Goal: Transaction & Acquisition: Purchase product/service

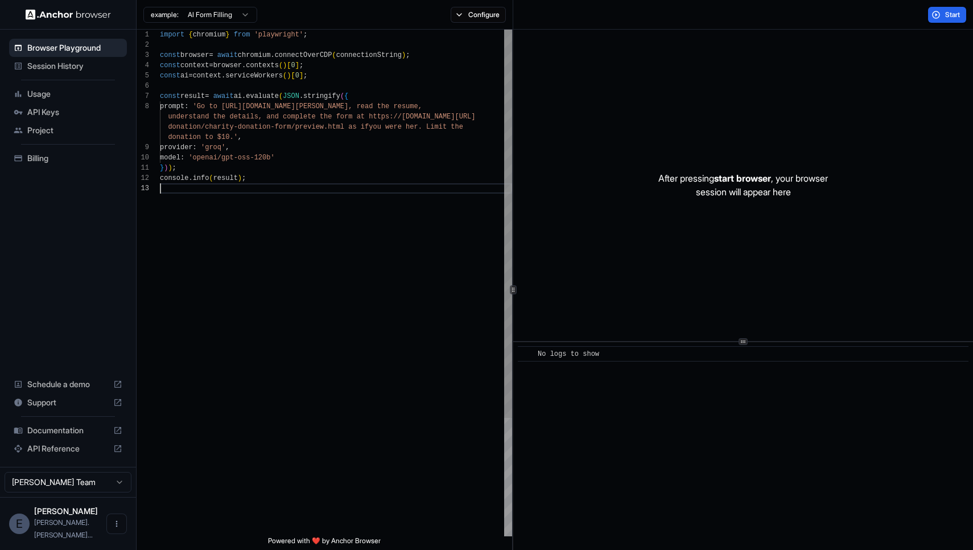
scroll to position [51, 0]
click at [376, 205] on div "import { chromium } from 'playwright' ; const browser = await chromium . connec…" at bounding box center [336, 360] width 352 height 660
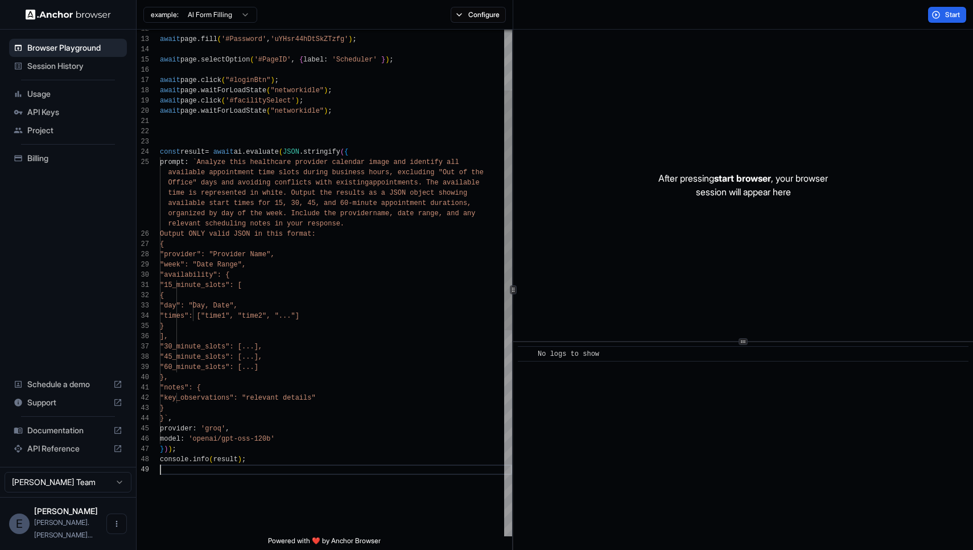
scroll to position [41, 0]
click at [951, 7] on button "Start" at bounding box center [947, 15] width 38 height 16
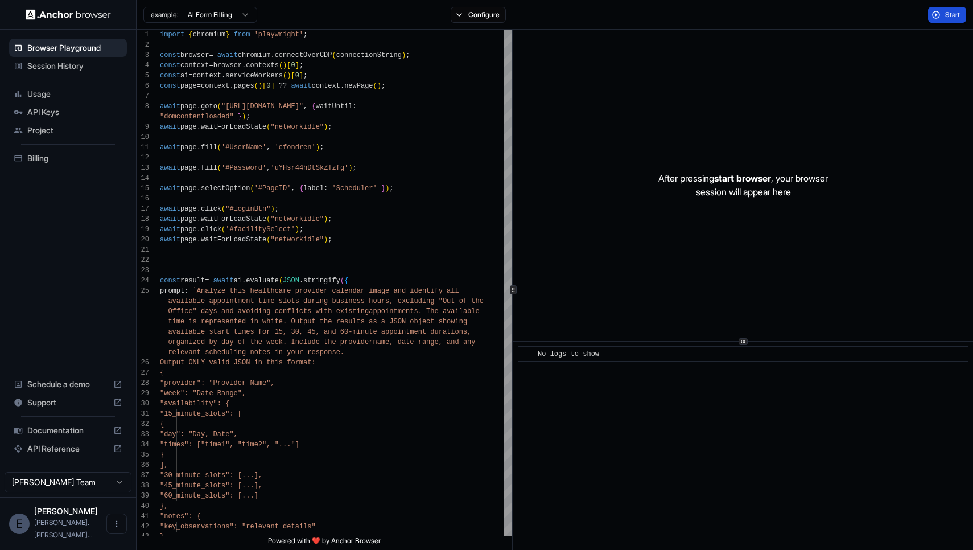
click at [949, 11] on span "Start" at bounding box center [953, 14] width 16 height 9
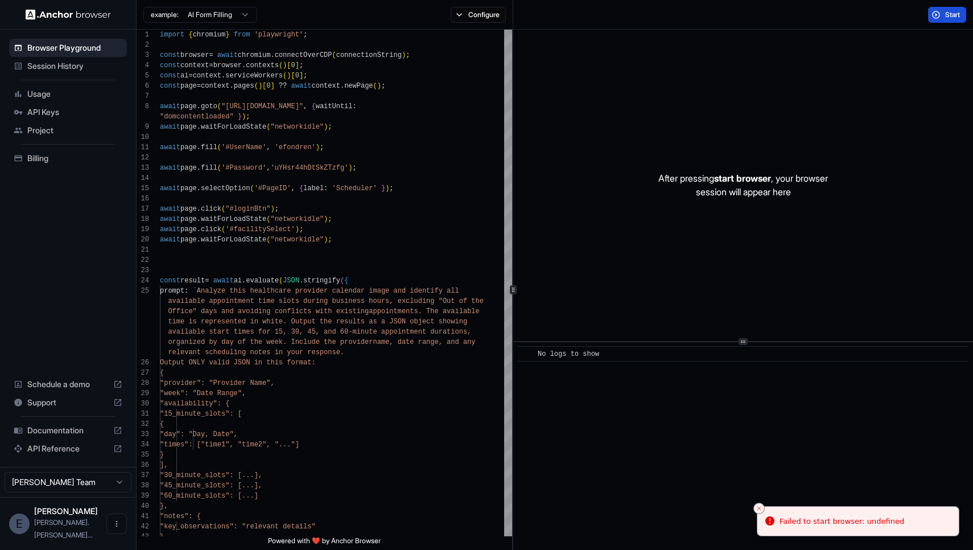
click at [849, 521] on div "Failed to start browser: undefined" at bounding box center [841, 520] width 125 height 11
type textarea "**********"
click at [420, 232] on div "await page . fill ( '#Password' , 'uYHsr44hDtSkZTzfg' ) ; await page . selectOp…" at bounding box center [336, 559] width 352 height 1059
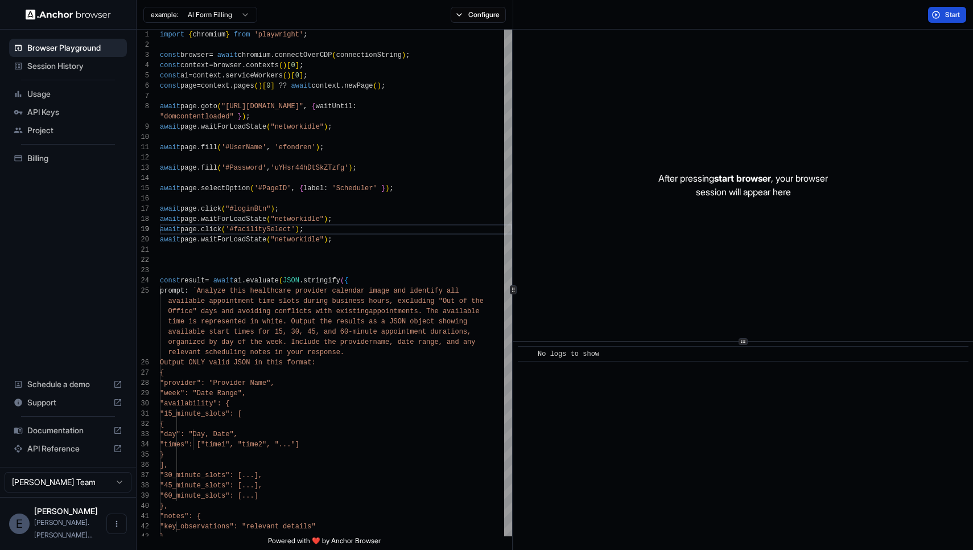
click at [69, 169] on ul "Browser Playground Session History Usage API Keys Project Billing" at bounding box center [68, 103] width 127 height 138
click at [69, 164] on div "Billing" at bounding box center [68, 158] width 118 height 18
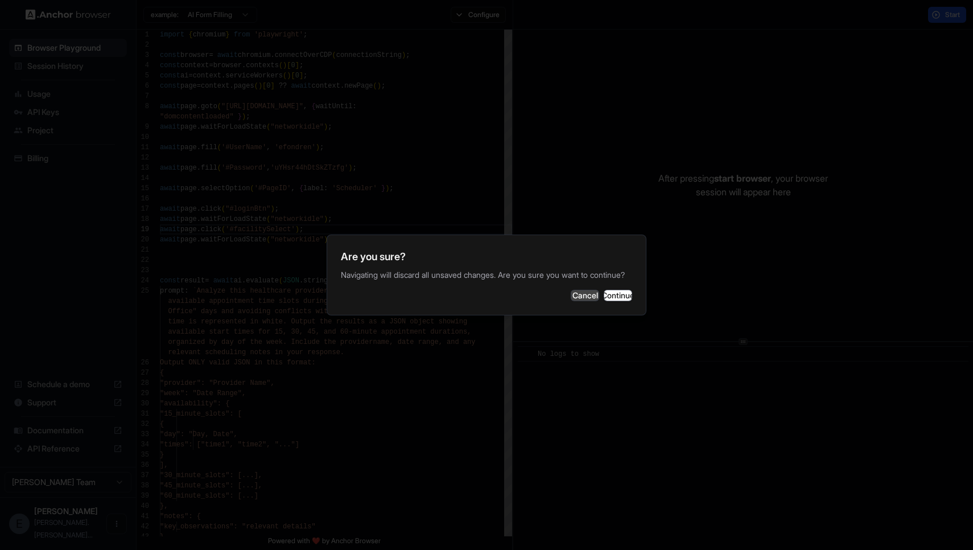
click at [571, 301] on button "Cancel" at bounding box center [585, 295] width 28 height 11
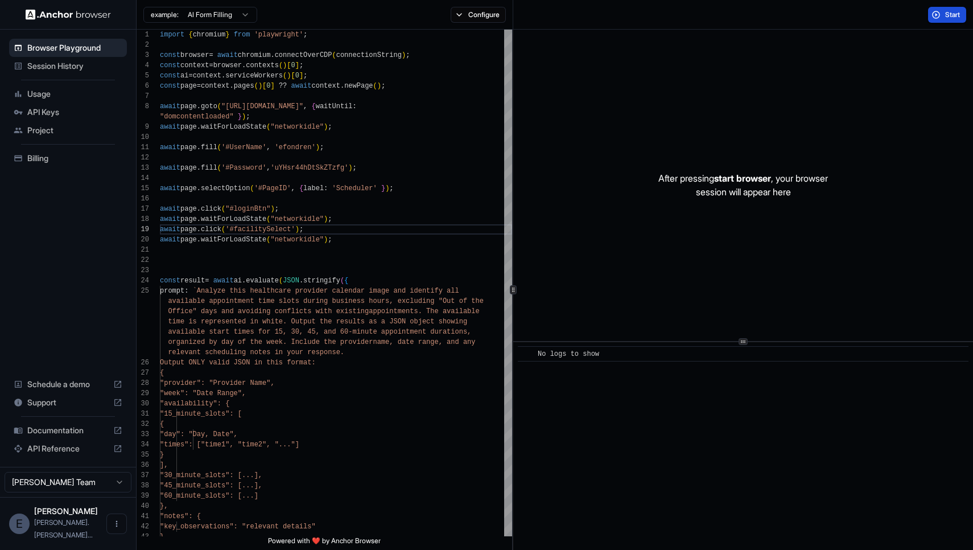
click at [49, 154] on span "Billing" at bounding box center [74, 157] width 95 height 11
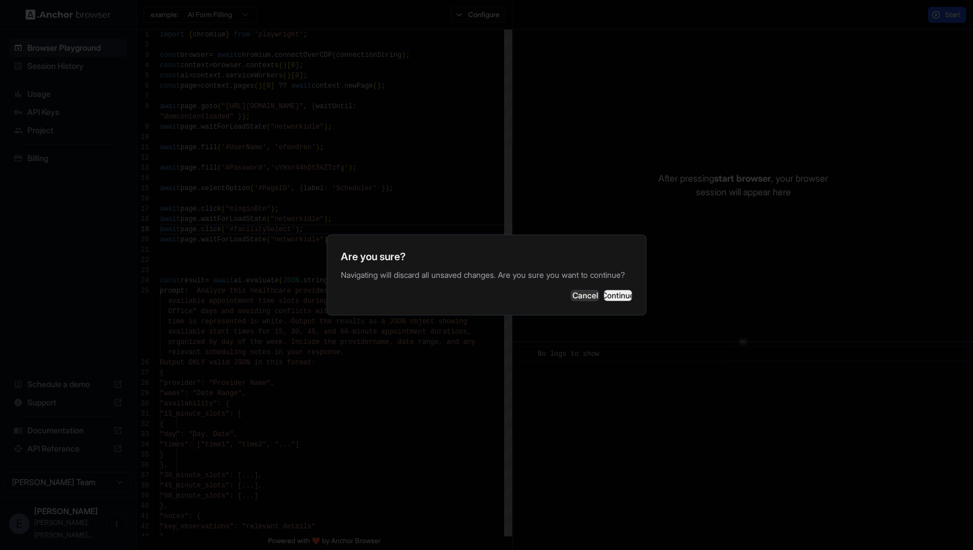
click at [625, 297] on button "Continue" at bounding box center [618, 295] width 28 height 11
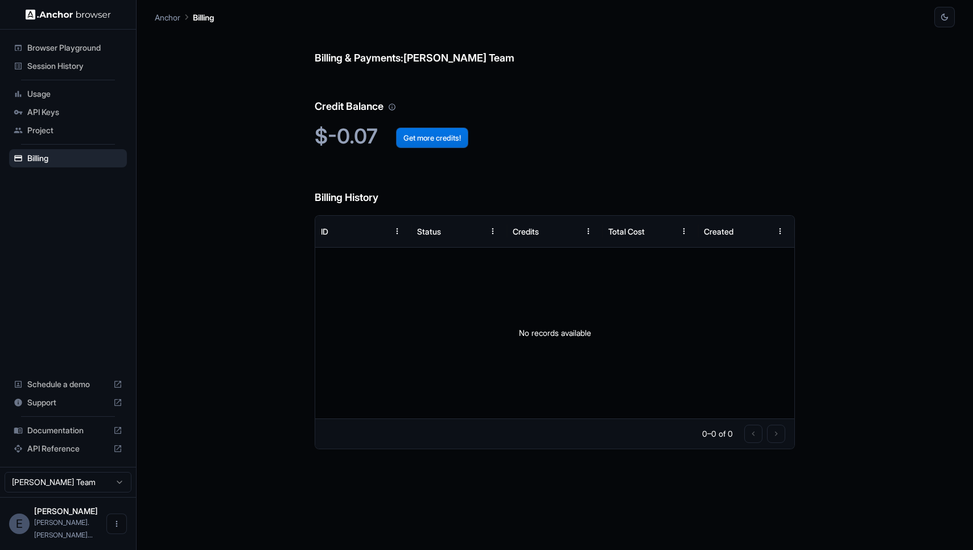
click at [441, 141] on button "Get more credits!" at bounding box center [432, 137] width 72 height 20
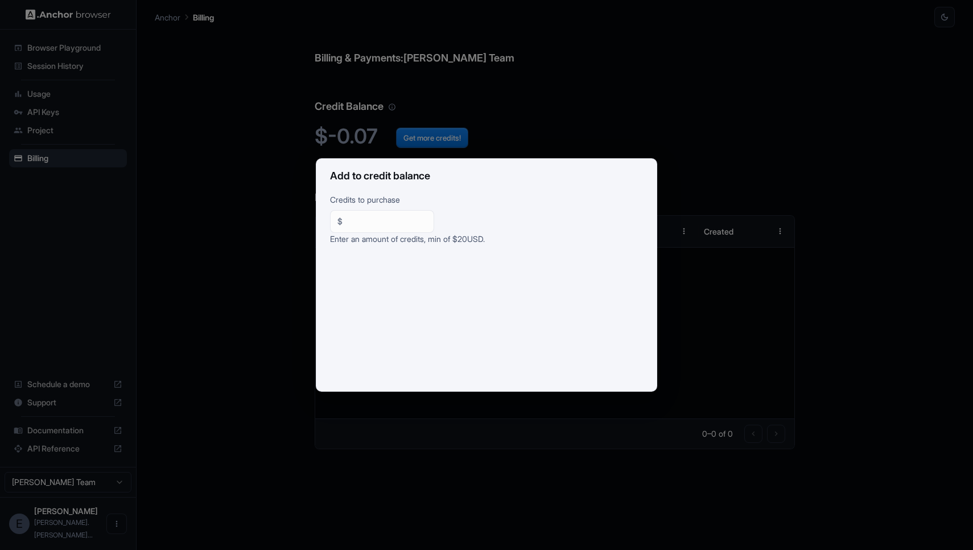
click at [323, 85] on div "Add to credit balance Credits to purchase $ ** ​ Enter an amount of credits, mi…" at bounding box center [486, 275] width 973 height 550
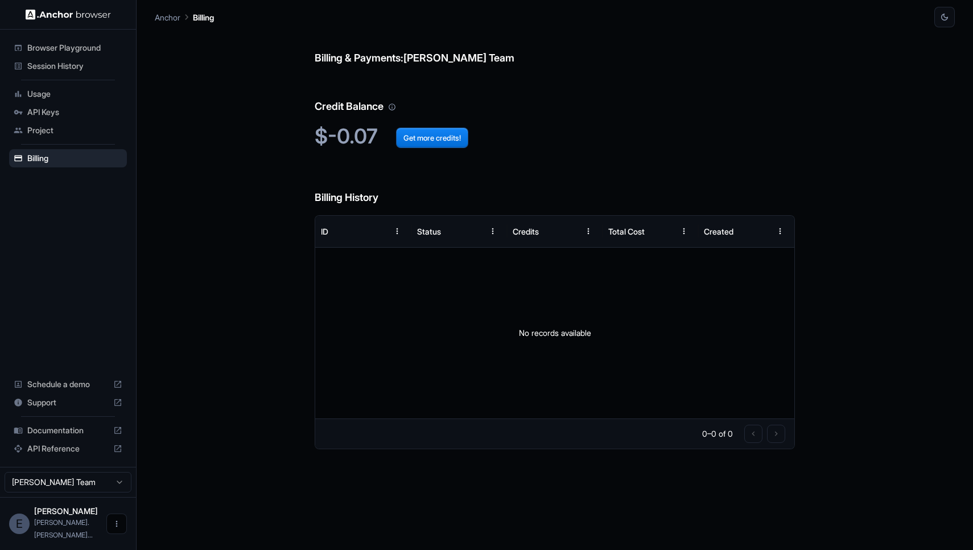
click at [117, 528] on icon "Open menu" at bounding box center [116, 523] width 9 height 9
click at [79, 533] on div at bounding box center [96, 529] width 46 height 11
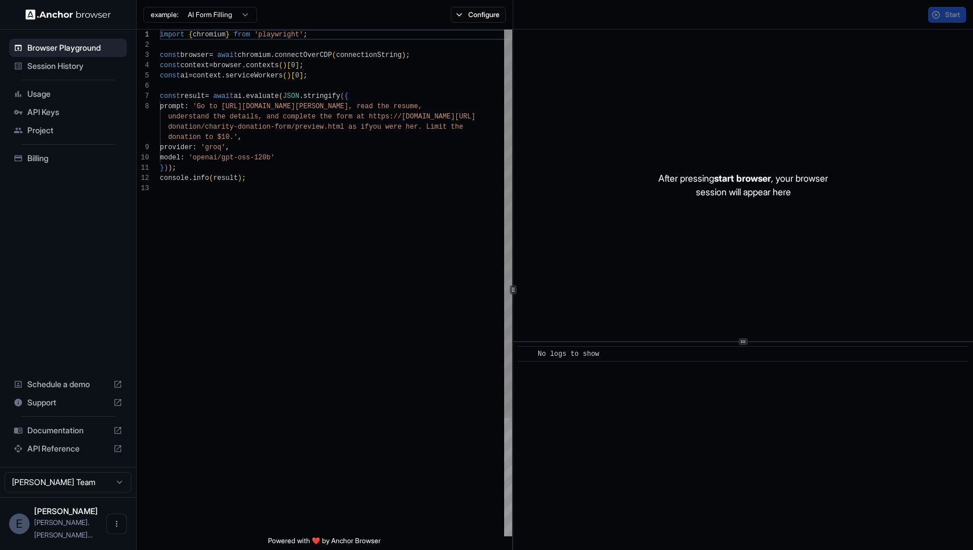
click at [134, 494] on div "[PERSON_NAME] Team" at bounding box center [68, 482] width 136 height 30
